Goal: Task Accomplishment & Management: Manage account settings

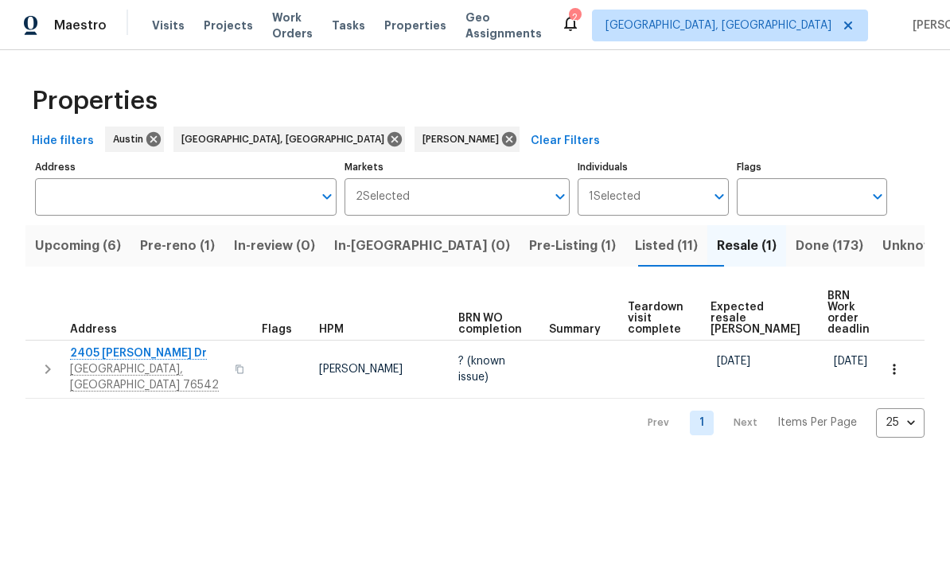
click at [663, 254] on span "Done (173)" at bounding box center [830, 246] width 68 height 22
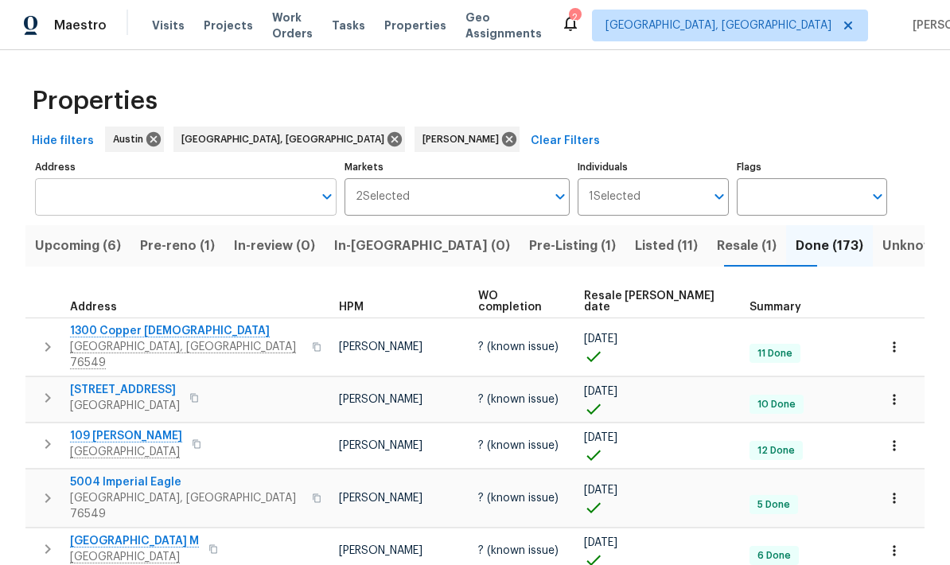
click at [70, 195] on input "Address" at bounding box center [174, 196] width 278 height 37
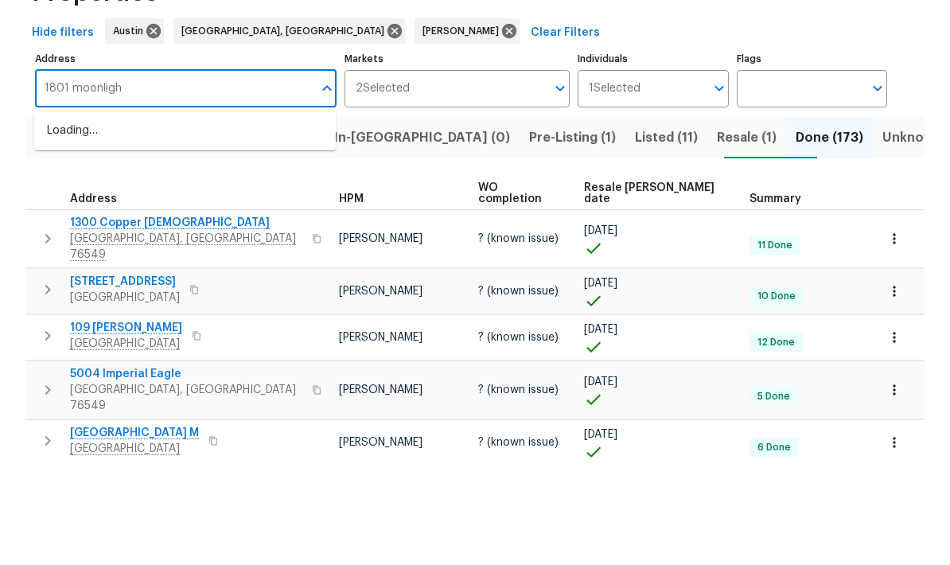
type input "1801 moonlight"
click at [98, 226] on li "1801 Moonlight Dr Killeen TX 76543" at bounding box center [185, 239] width 302 height 27
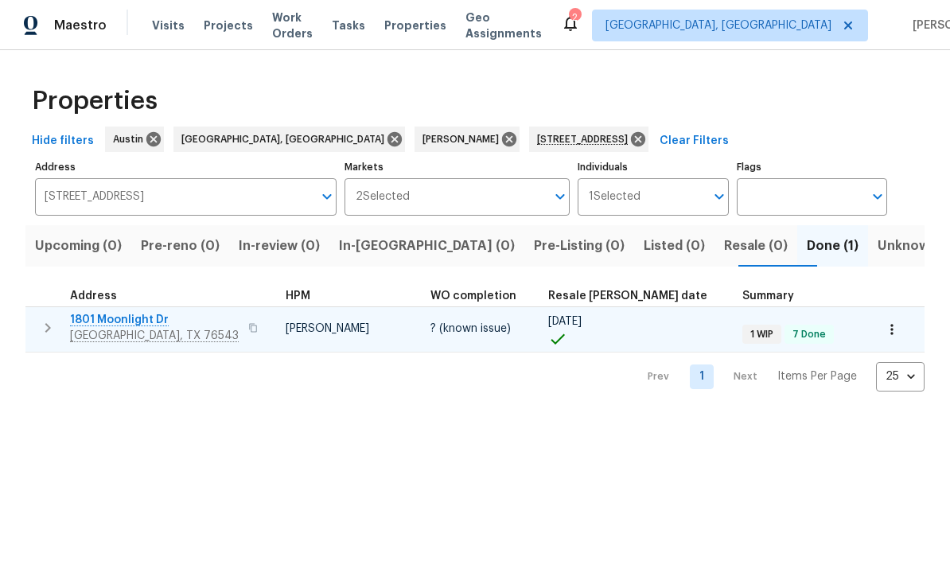
click at [131, 335] on span "Killeen, TX 76543" at bounding box center [154, 336] width 169 height 16
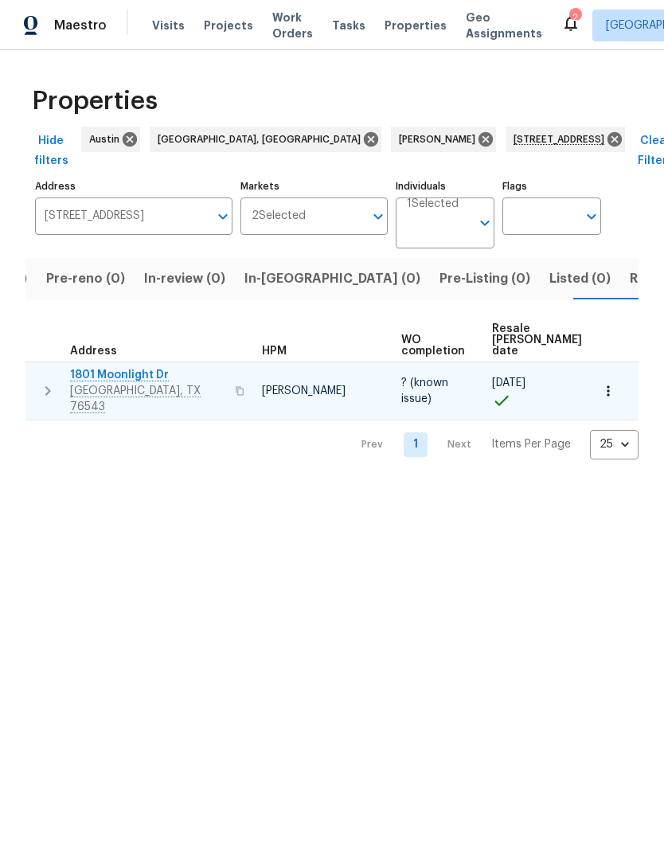
scroll to position [0, 98]
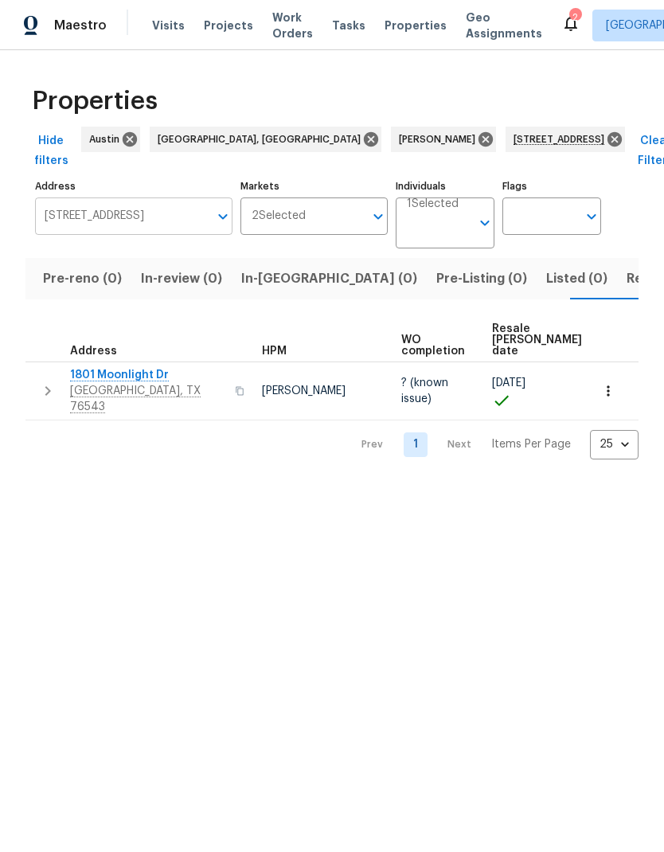
click at [225, 207] on icon "Open" at bounding box center [222, 216] width 19 height 19
type input "1013 London ln"
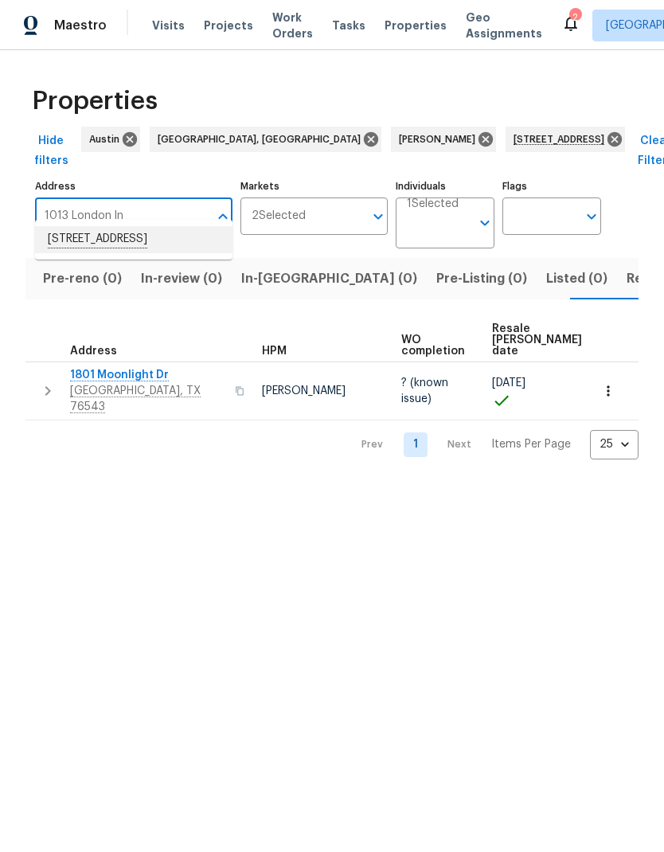
click at [104, 232] on li "1013 London Ln Georgetown TX 78626" at bounding box center [133, 239] width 197 height 27
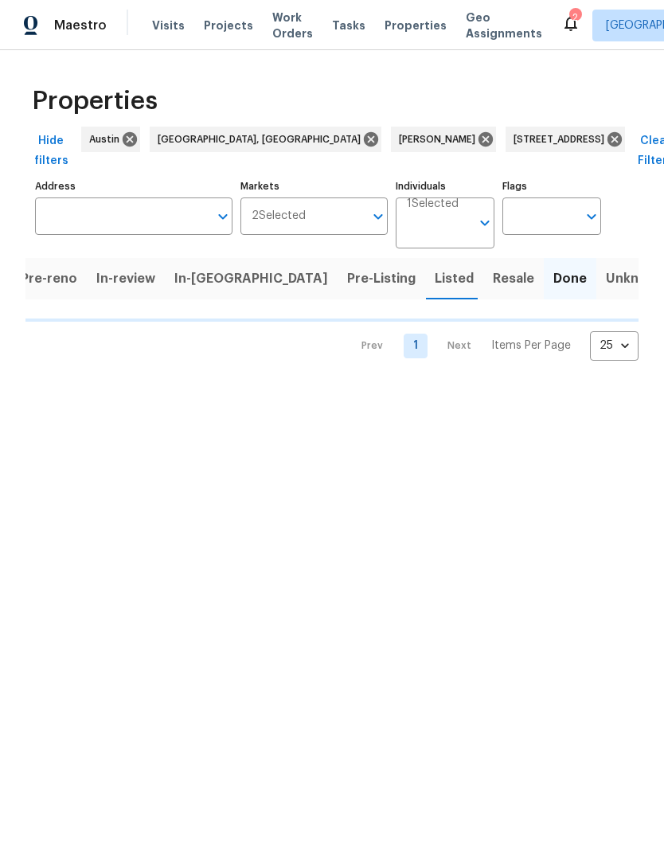
type input "1013 London Ln Georgetown TX 78626"
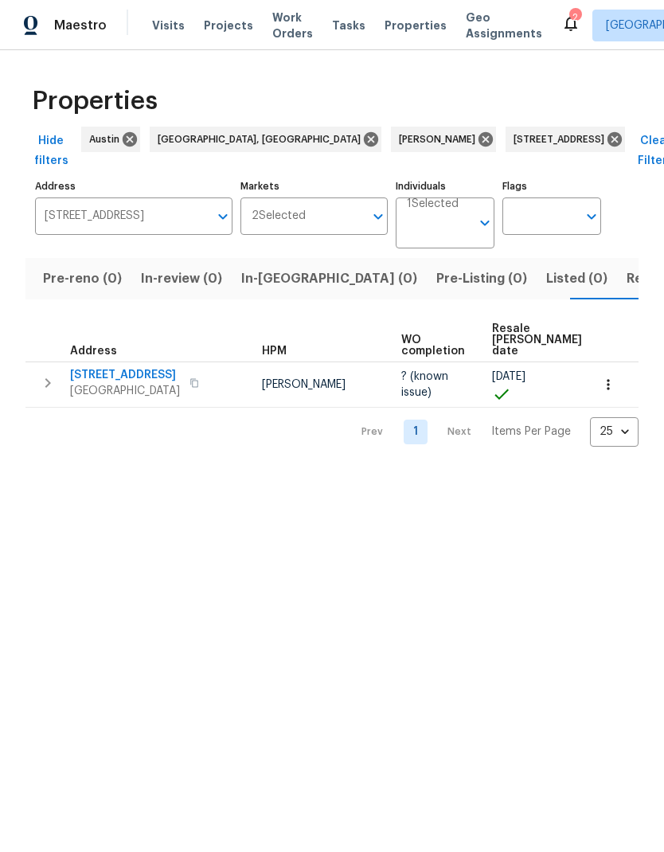
scroll to position [0, 98]
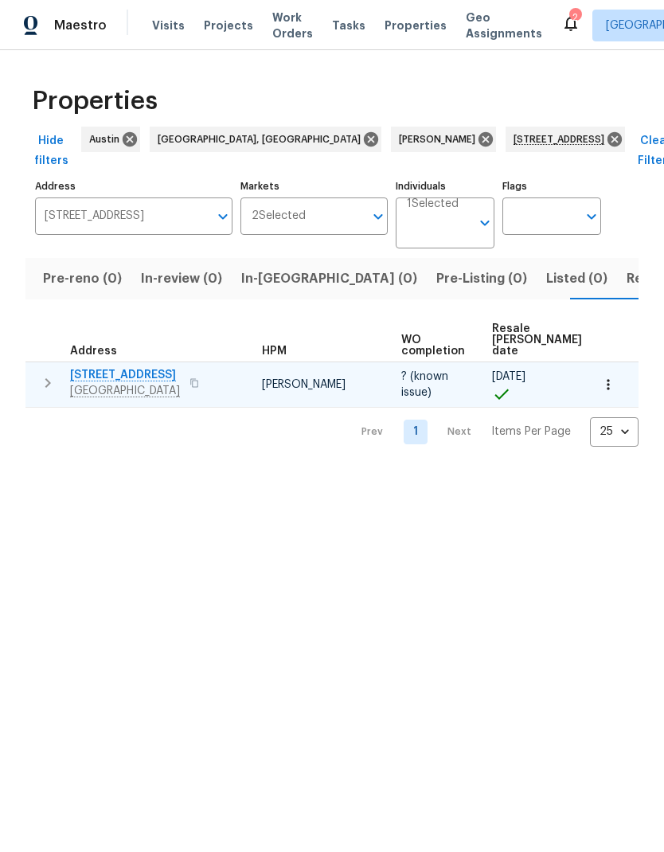
click at [81, 369] on span "[STREET_ADDRESS]" at bounding box center [125, 375] width 110 height 16
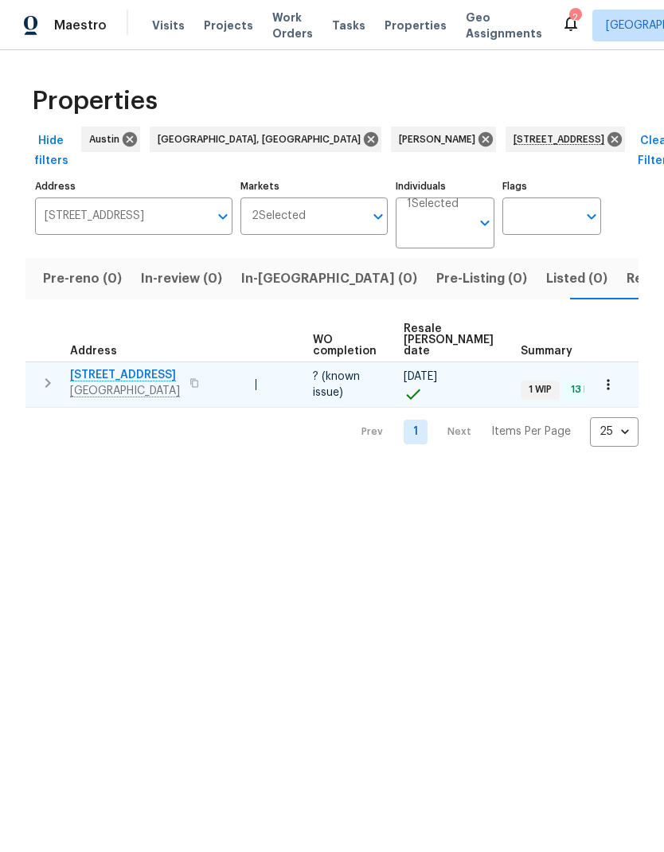
scroll to position [0, 88]
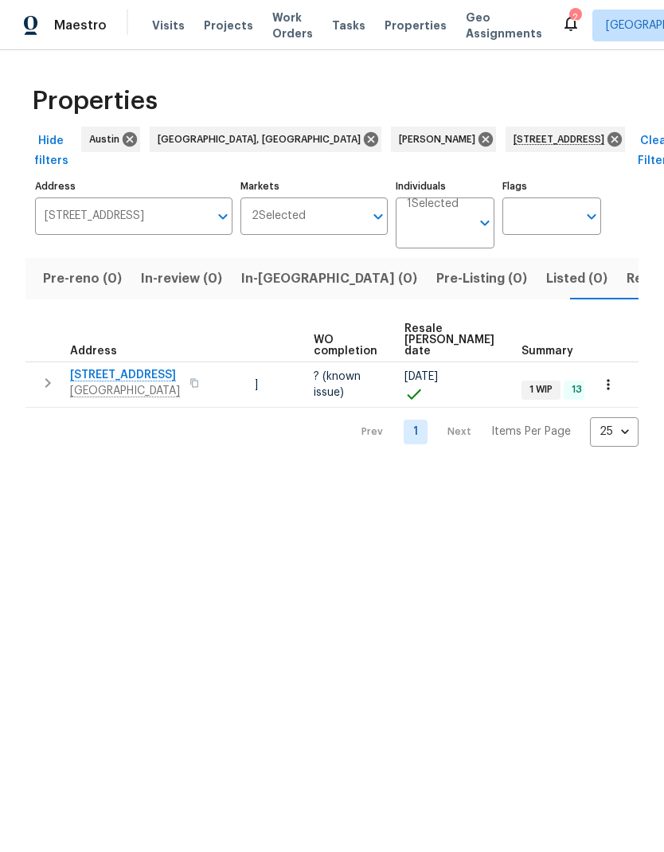
click at [137, 443] on div "Prev 1 Next Items Per Page 25 25 ​" at bounding box center [331, 427] width 613 height 39
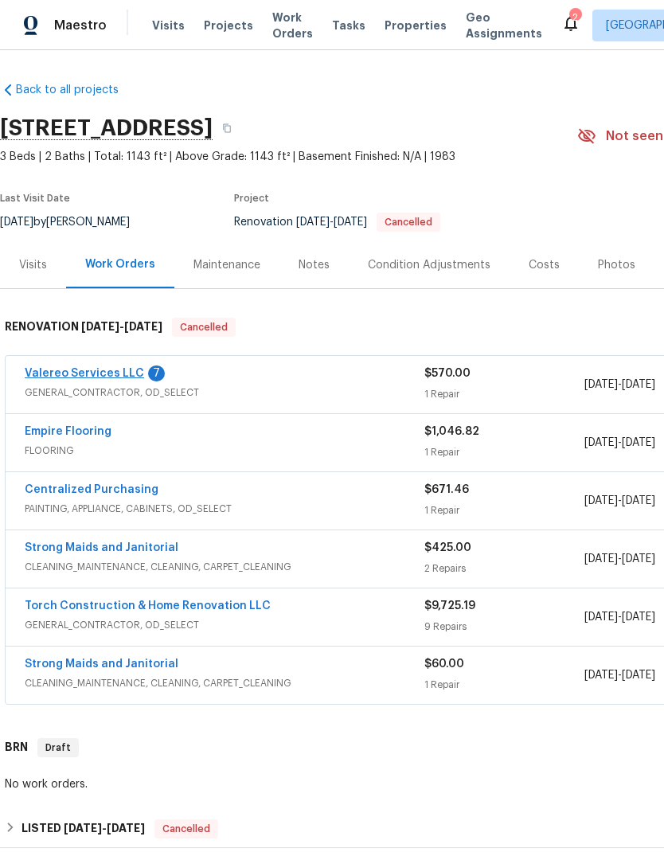
click at [70, 377] on link "Valereo Services LLC" at bounding box center [84, 373] width 119 height 11
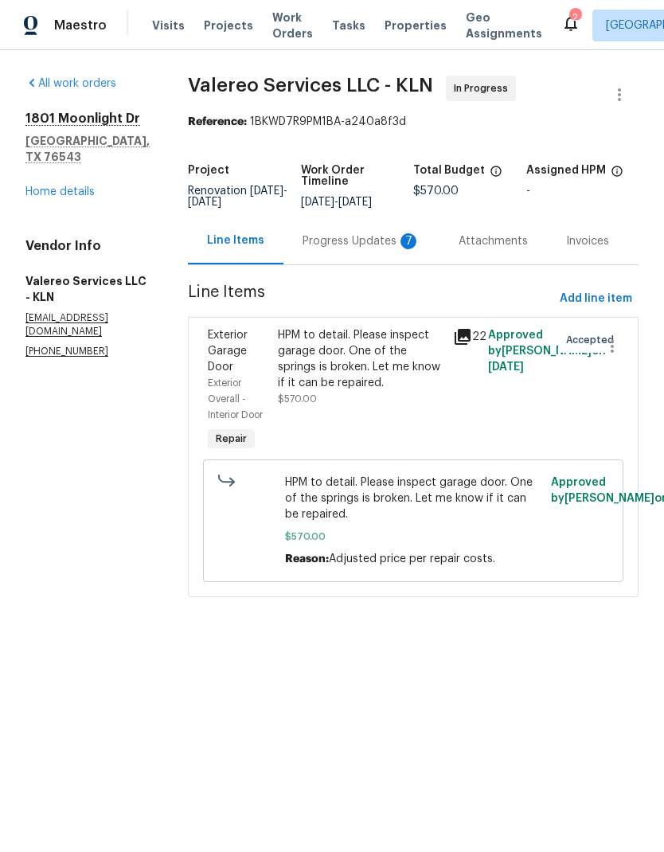
click at [345, 252] on div "Progress Updates 7" at bounding box center [361, 240] width 156 height 47
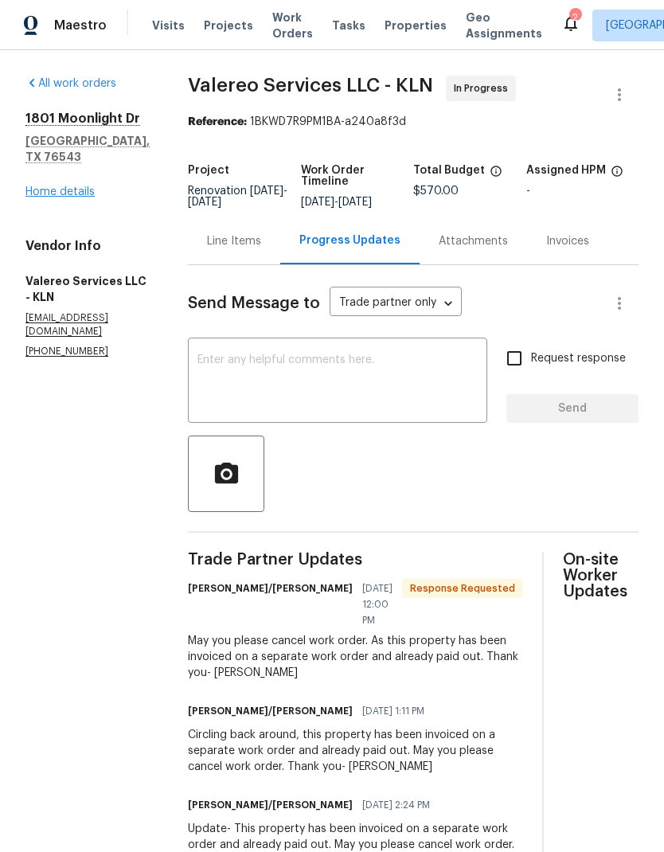
click at [52, 195] on link "Home details" at bounding box center [59, 191] width 69 height 11
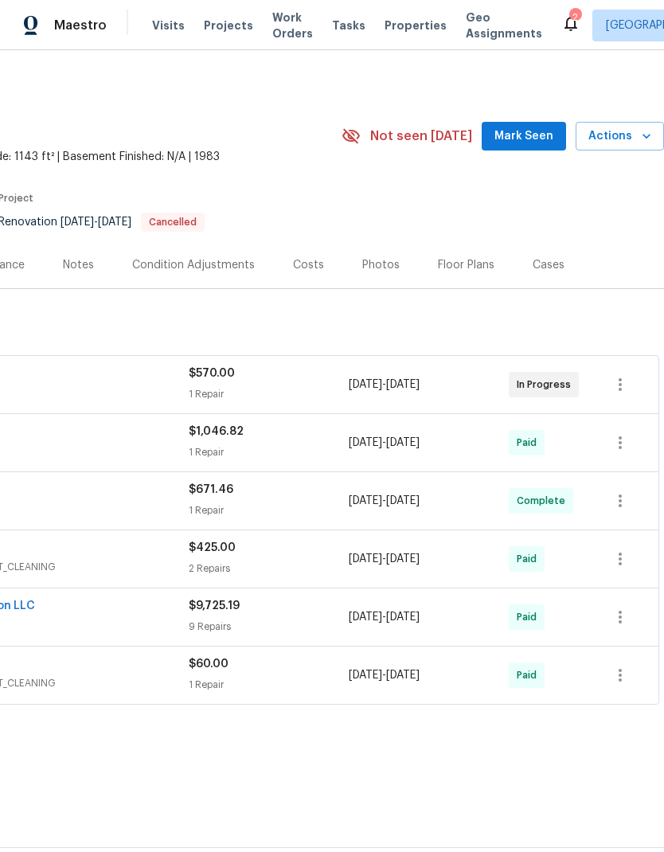
scroll to position [0, 236]
click at [624, 391] on icon "button" at bounding box center [620, 384] width 19 height 19
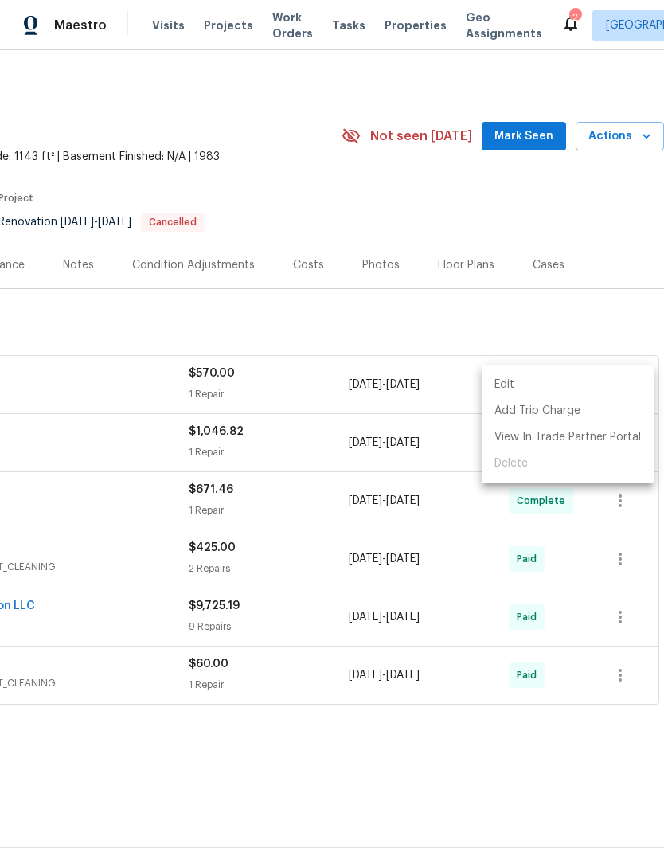
click at [556, 472] on ul "Edit Add Trip Charge View In Trade Partner Portal Delete" at bounding box center [568, 424] width 172 height 118
click at [92, 369] on div at bounding box center [332, 426] width 664 height 852
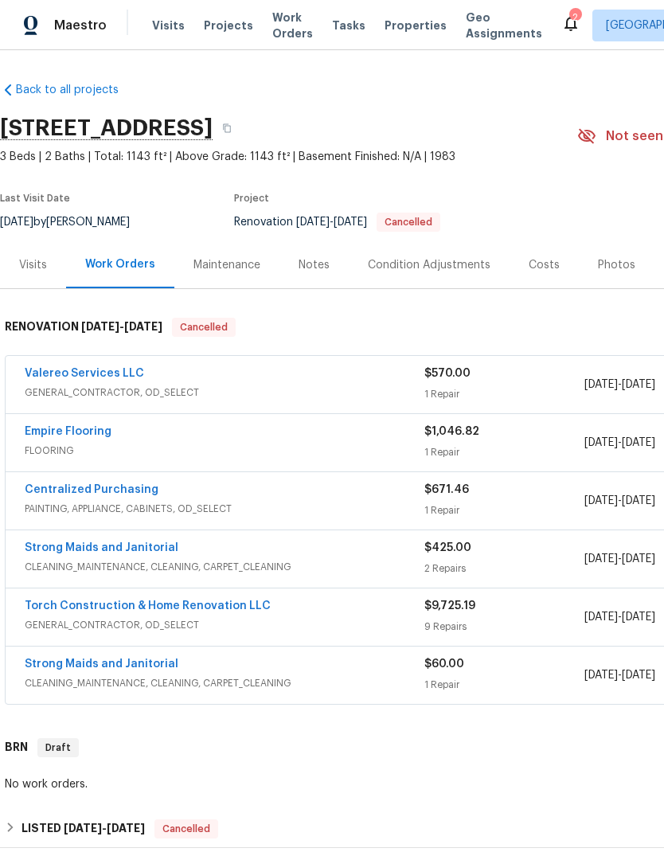
scroll to position [0, 0]
click at [76, 373] on link "Valereo Services LLC" at bounding box center [84, 373] width 119 height 11
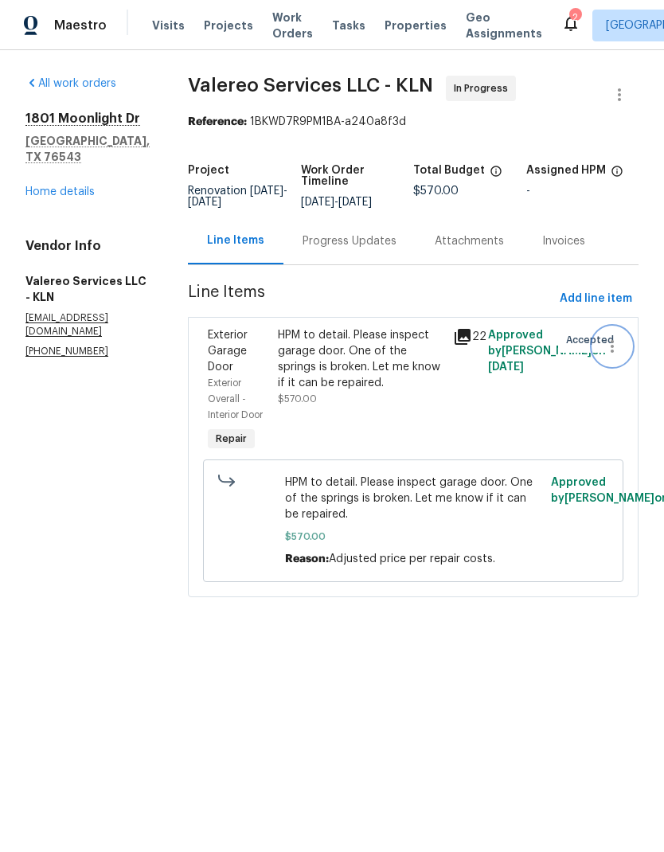
click at [617, 352] on icon "button" at bounding box center [612, 346] width 19 height 19
click at [630, 348] on li "Cancel" at bounding box center [619, 347] width 61 height 26
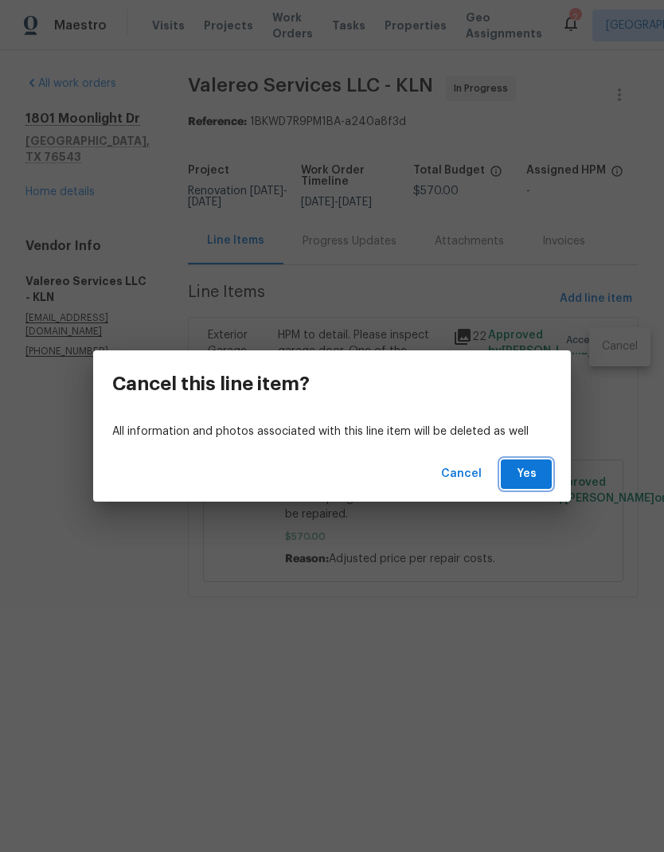
click at [533, 469] on span "Yes" at bounding box center [525, 474] width 25 height 20
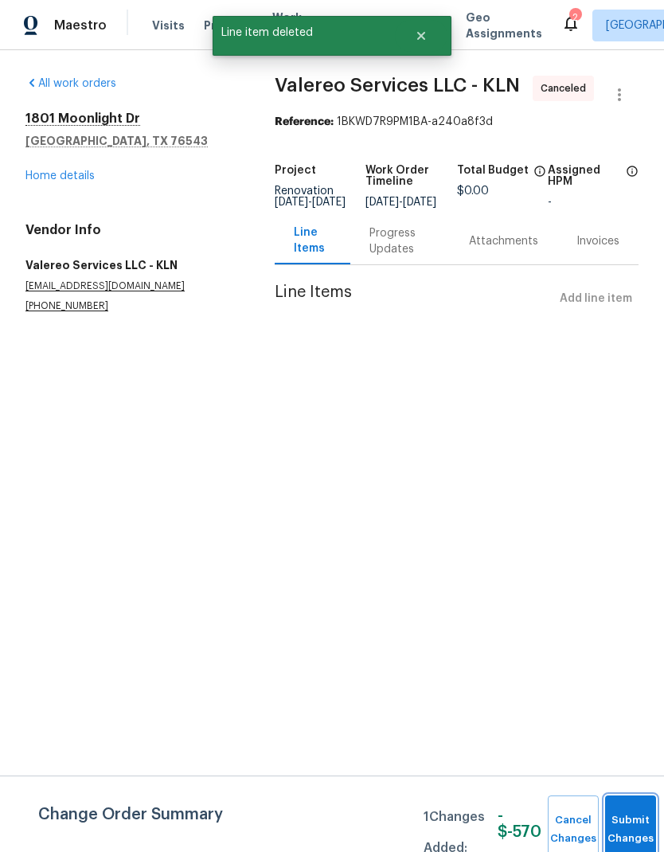
click at [641, 624] on button "Submit Changes" at bounding box center [630, 829] width 51 height 68
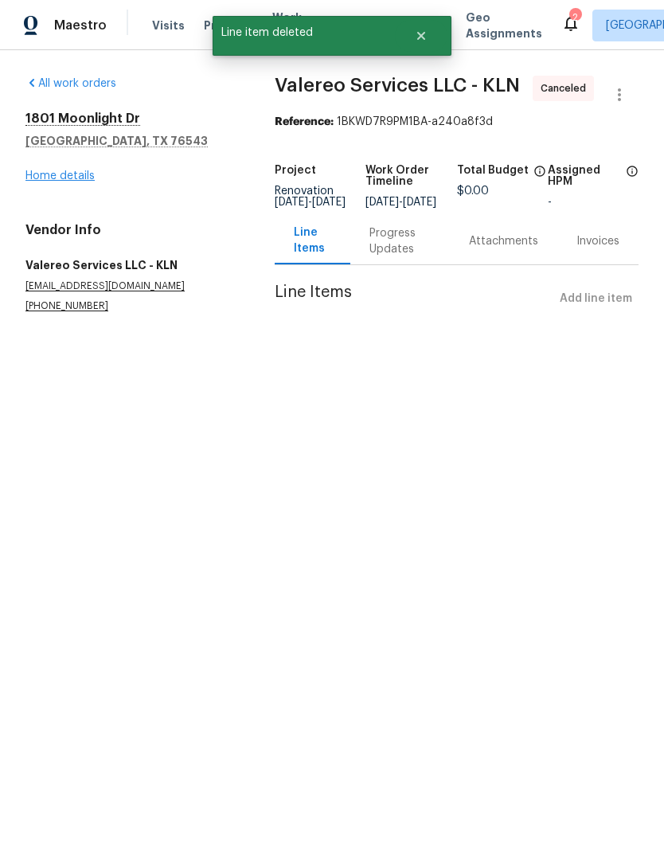
click at [57, 178] on link "Home details" at bounding box center [59, 175] width 69 height 11
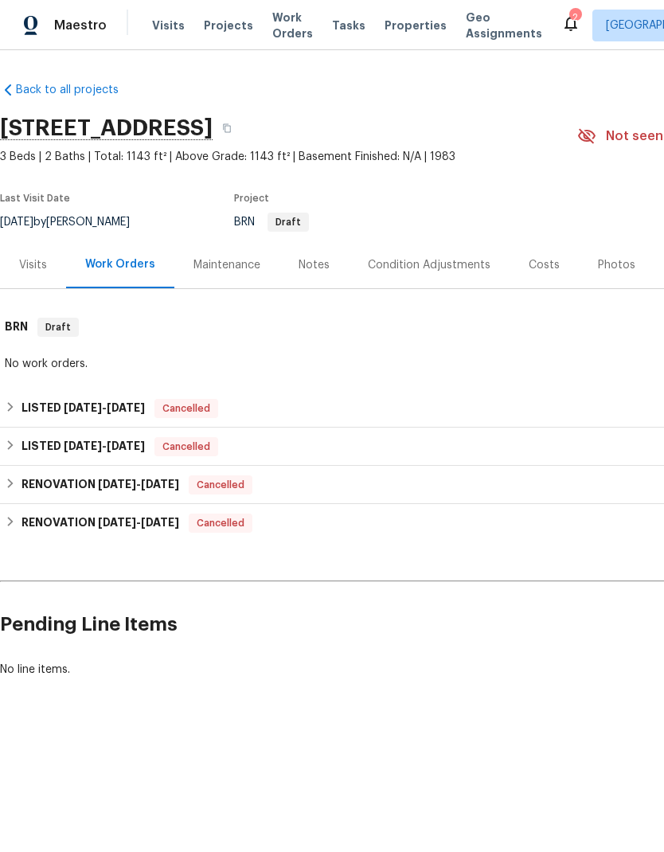
click at [38, 271] on div "Visits" at bounding box center [33, 265] width 28 height 16
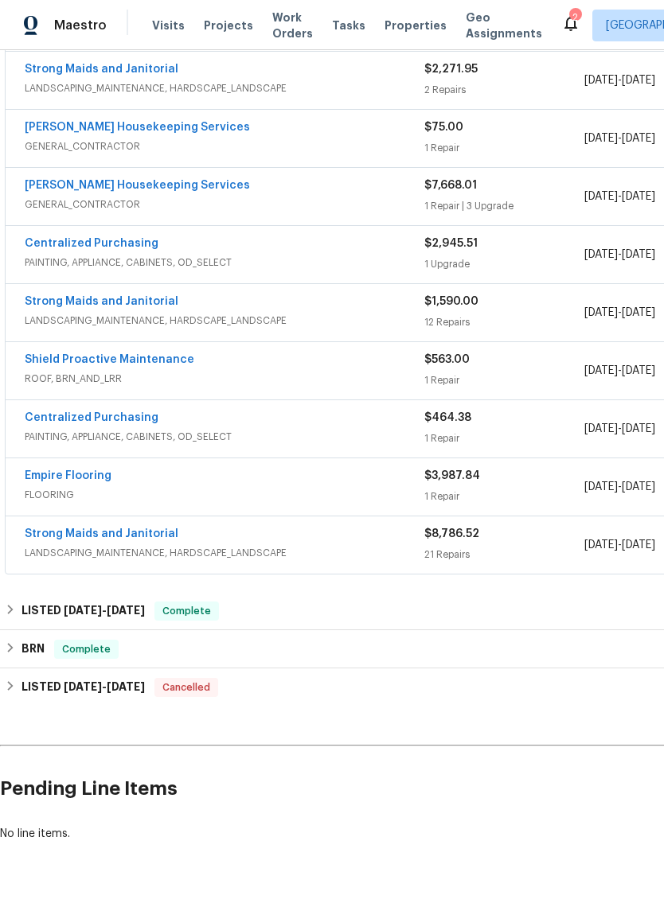
scroll to position [419, 0]
click at [394, 618] on div "LISTED [DATE] - [DATE] Complete" at bounding box center [450, 612] width 890 height 19
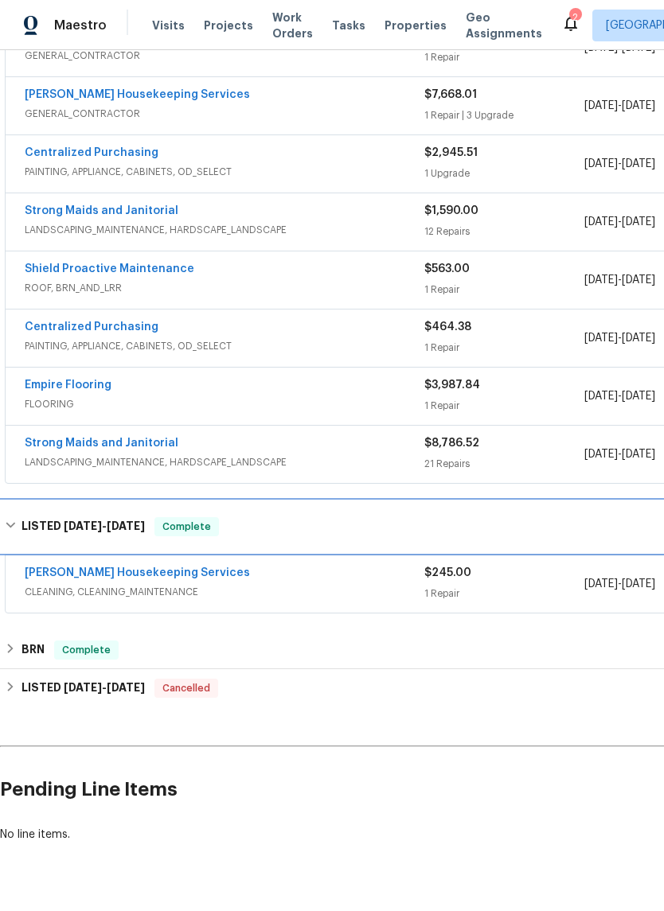
scroll to position [511, 0]
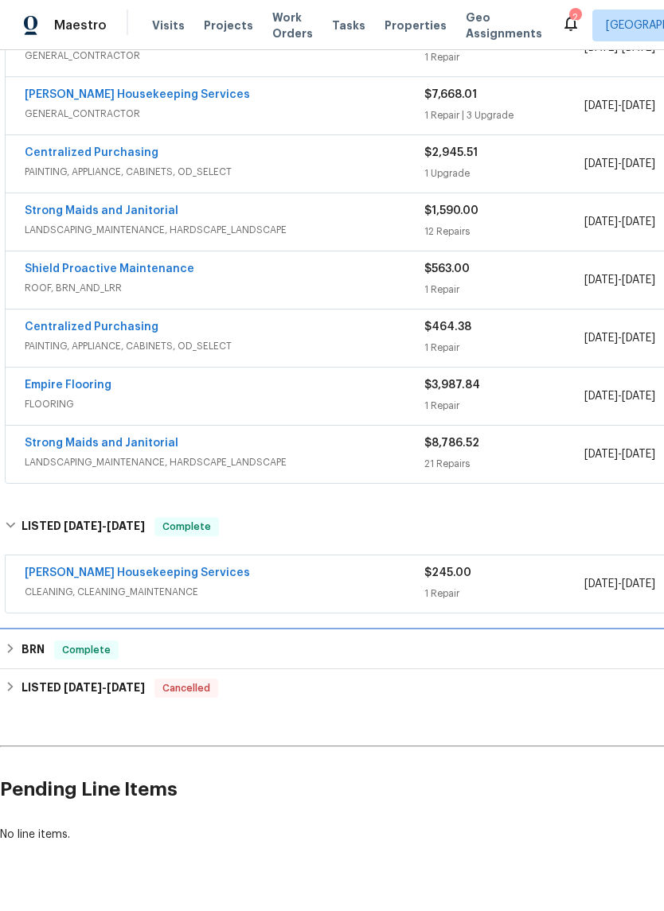
click at [282, 641] on div "BRN Complete" at bounding box center [450, 650] width 890 height 19
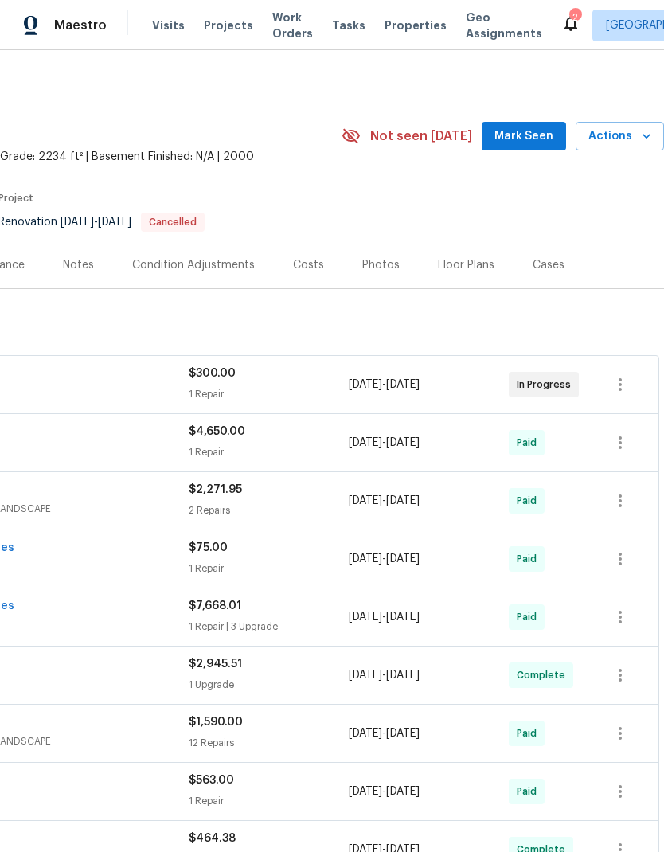
scroll to position [-1, 255]
click at [620, 386] on icon "button" at bounding box center [619, 384] width 3 height 13
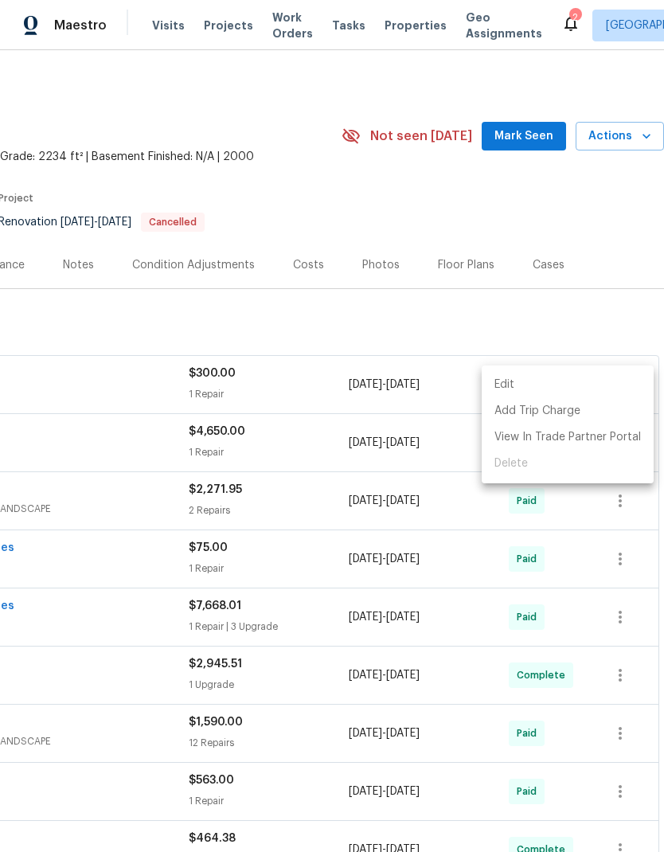
scroll to position [0, 236]
click at [521, 527] on div at bounding box center [332, 426] width 664 height 852
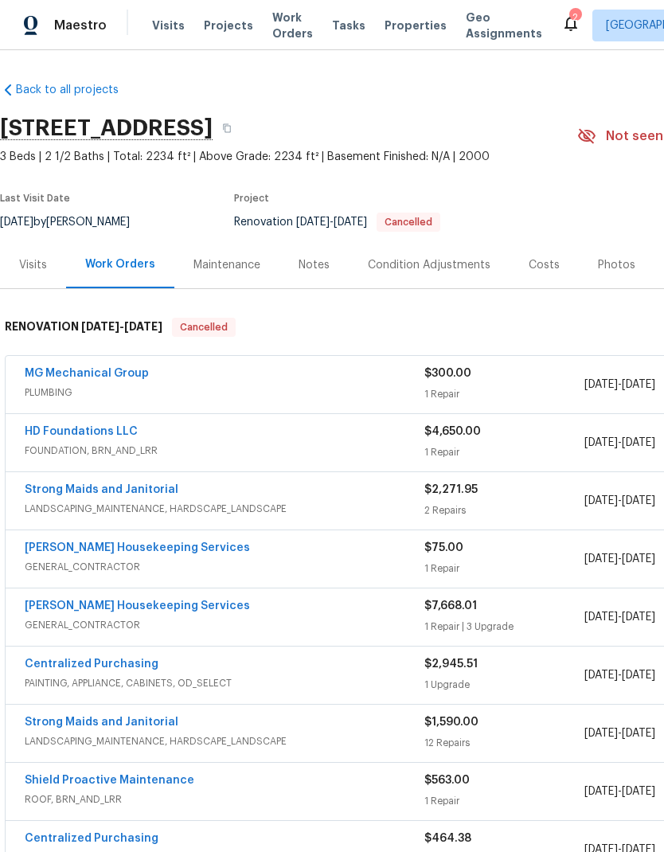
scroll to position [0, 0]
click at [79, 370] on link "MG Mechanical Group" at bounding box center [87, 373] width 124 height 11
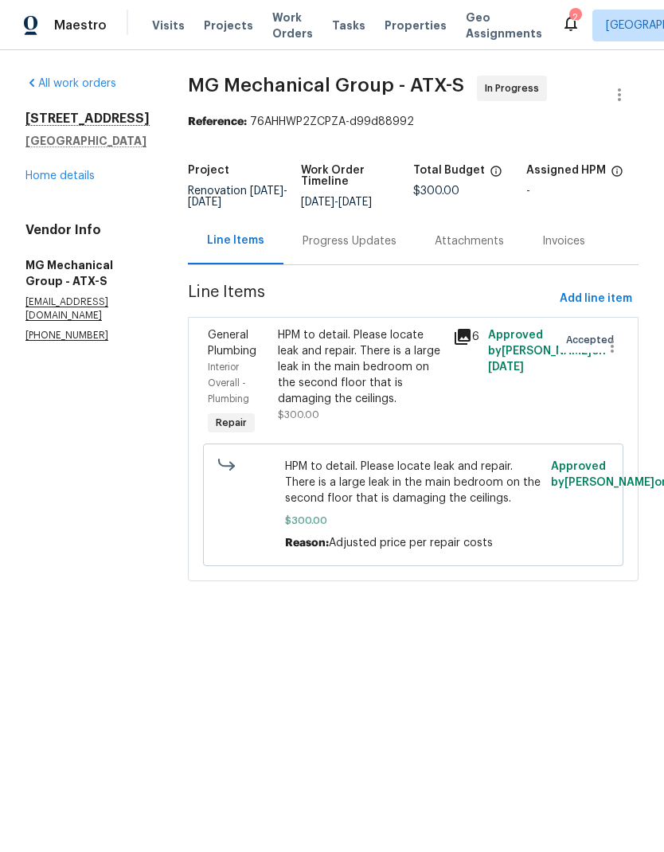
click at [468, 343] on icon at bounding box center [463, 337] width 16 height 16
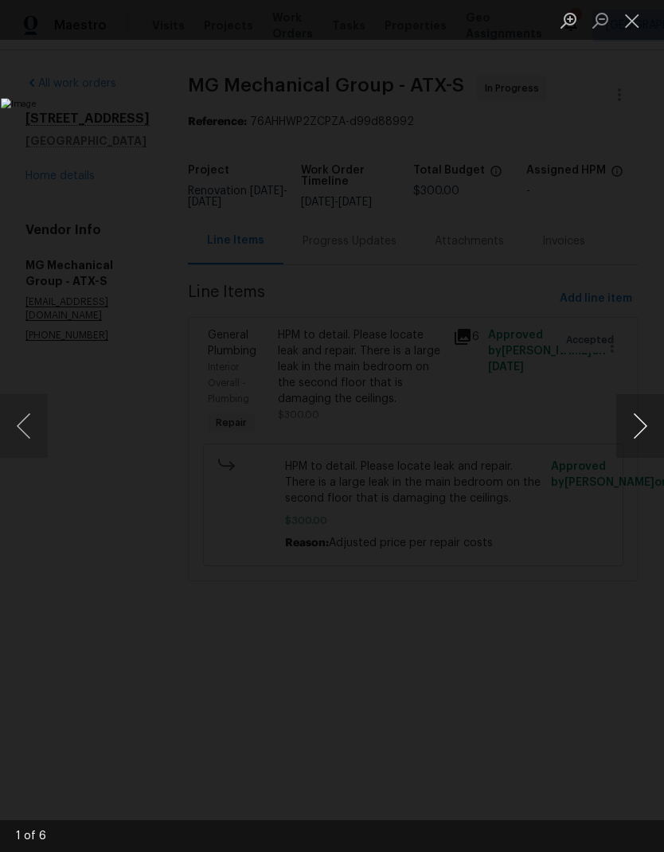
click at [642, 429] on button "Next image" at bounding box center [640, 426] width 48 height 64
click at [636, 425] on button "Next image" at bounding box center [640, 426] width 48 height 64
click at [638, 419] on button "Next image" at bounding box center [640, 426] width 48 height 64
click at [627, 425] on button "Next image" at bounding box center [640, 426] width 48 height 64
click at [630, 427] on button "Next image" at bounding box center [640, 426] width 48 height 64
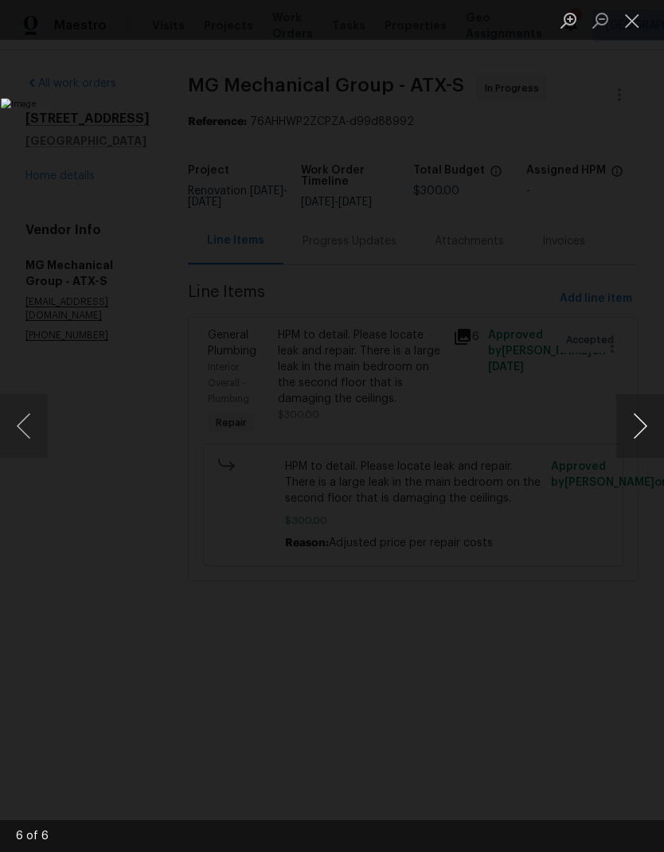
click at [627, 432] on button "Next image" at bounding box center [640, 426] width 48 height 64
click at [628, 19] on button "Close lightbox" at bounding box center [632, 20] width 32 height 28
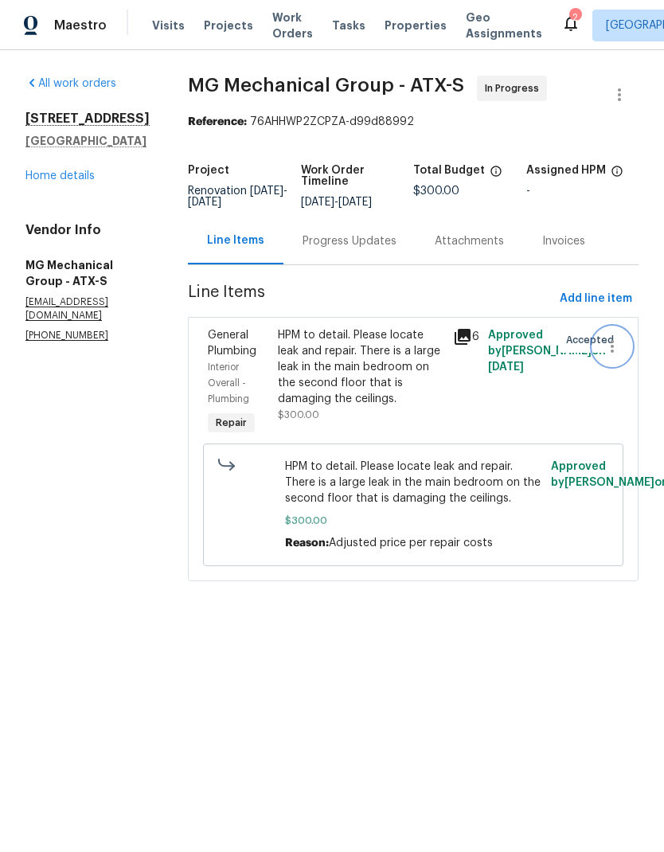
click at [613, 356] on icon "button" at bounding box center [612, 346] width 19 height 19
click at [630, 363] on li "Cancel" at bounding box center [619, 358] width 61 height 26
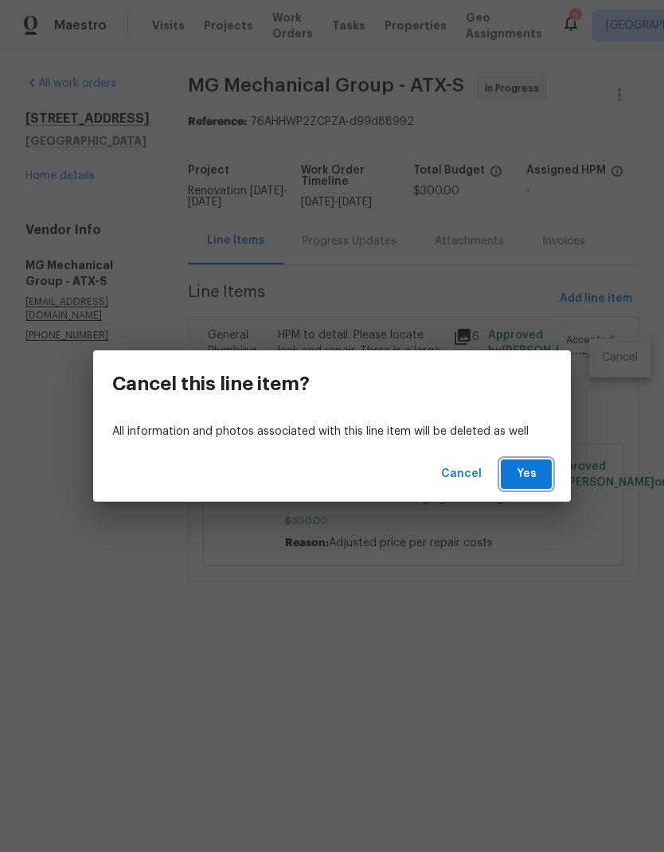
click at [535, 466] on span "Yes" at bounding box center [525, 474] width 25 height 20
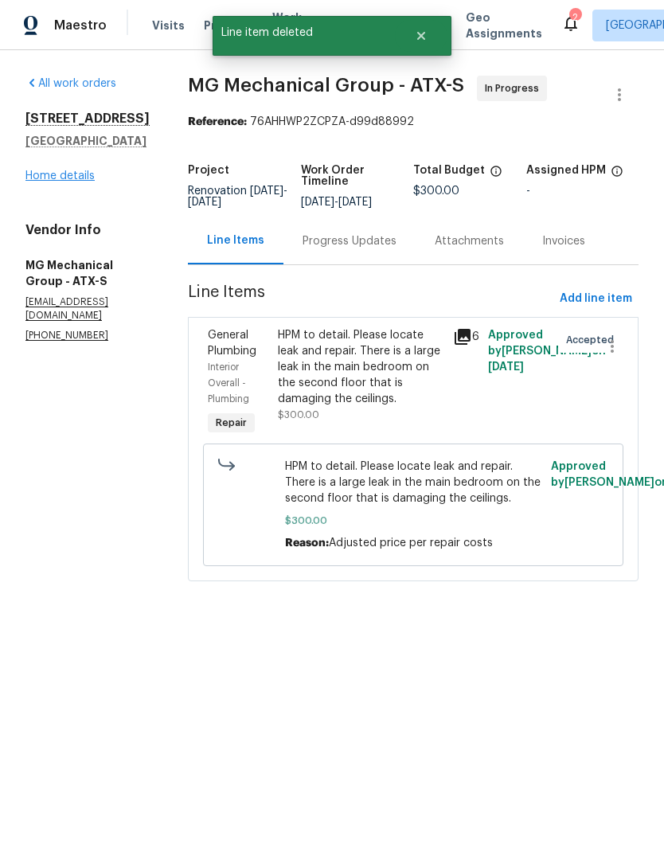
click at [44, 174] on link "Home details" at bounding box center [59, 175] width 69 height 11
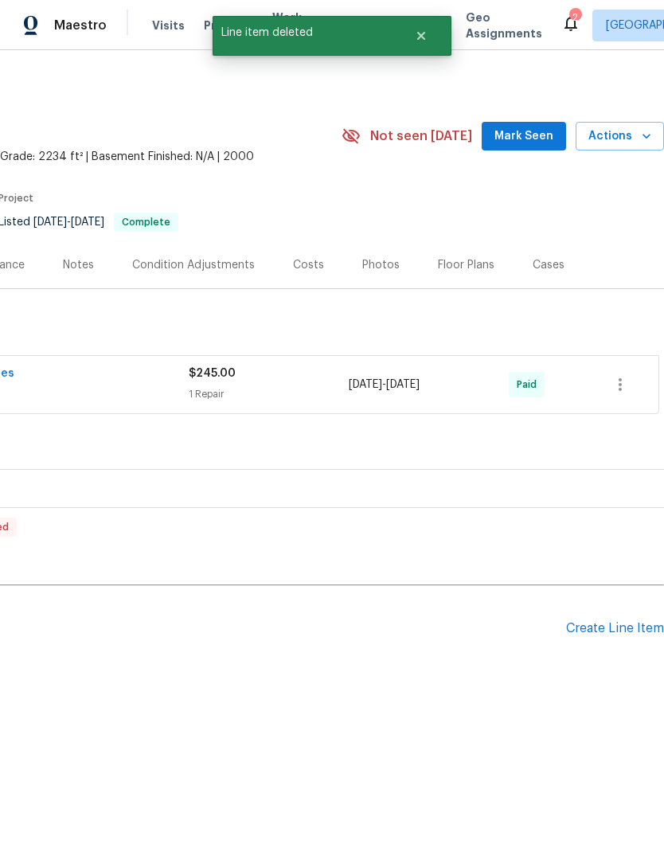
scroll to position [0, 236]
